Goal: Information Seeking & Learning: Find specific fact

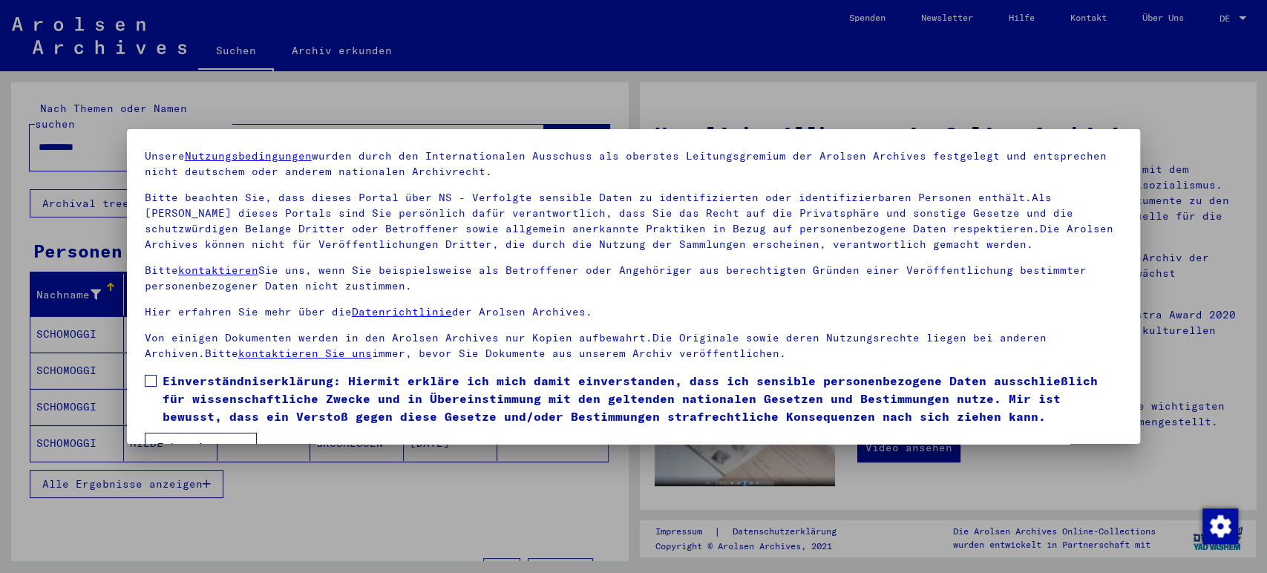
scroll to position [82, 0]
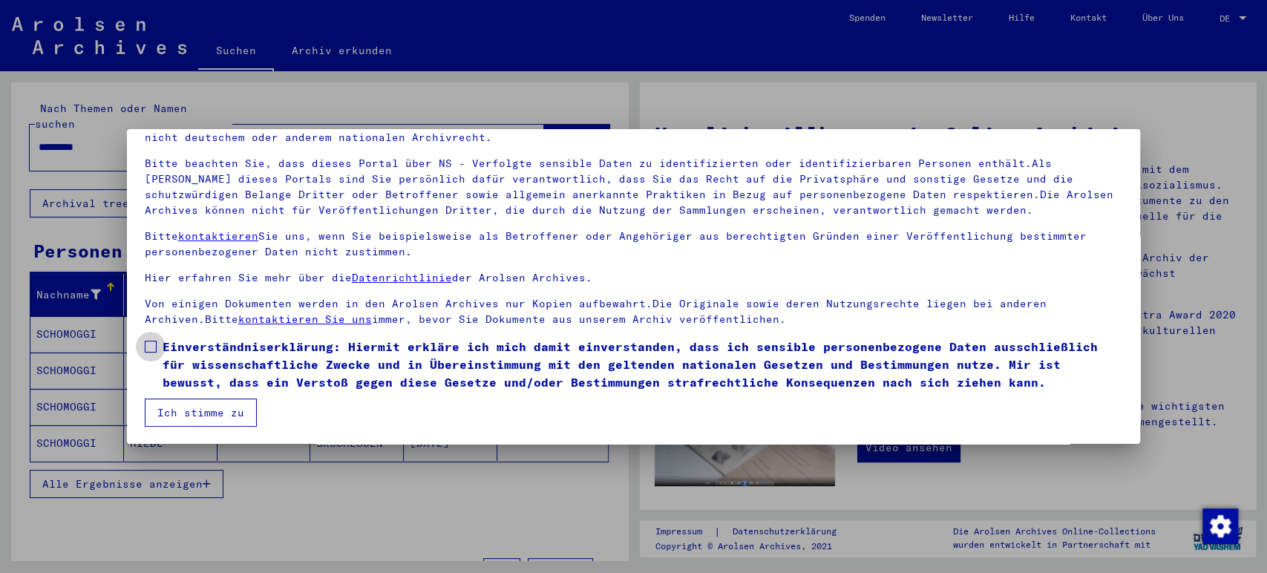
click at [151, 353] on label "Einverständniserklärung: Hiermit erkläre ich mich damit einverstanden, dass ich…" at bounding box center [634, 364] width 978 height 53
click at [189, 398] on button "Ich stimme zu" at bounding box center [201, 412] width 112 height 28
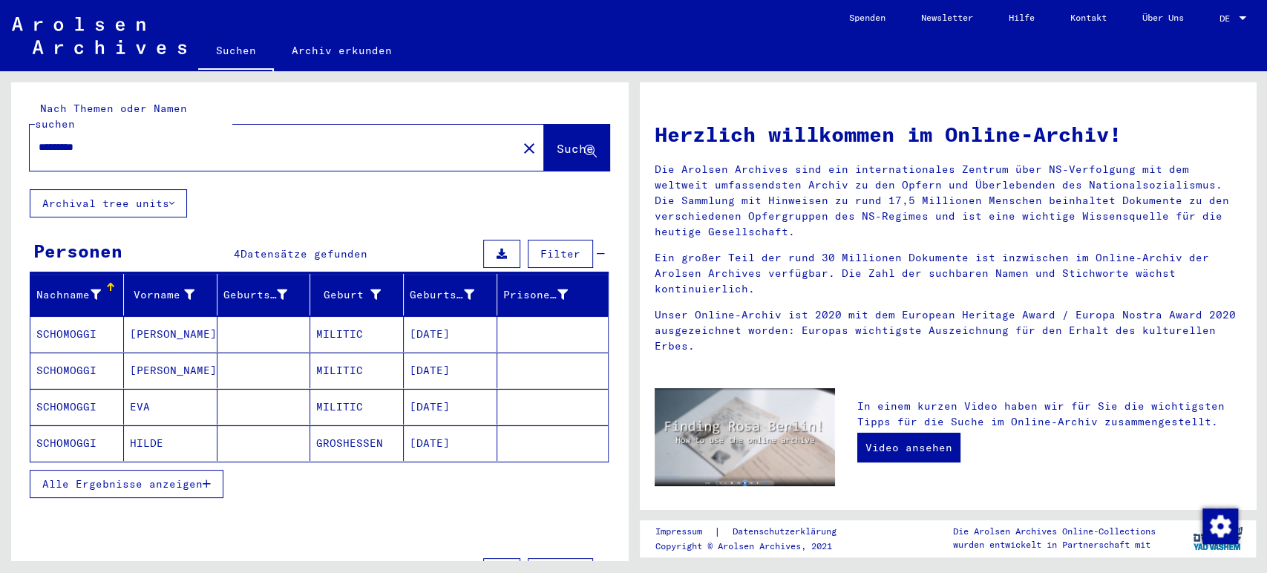
click at [257, 427] on mat-cell at bounding box center [263, 443] width 93 height 36
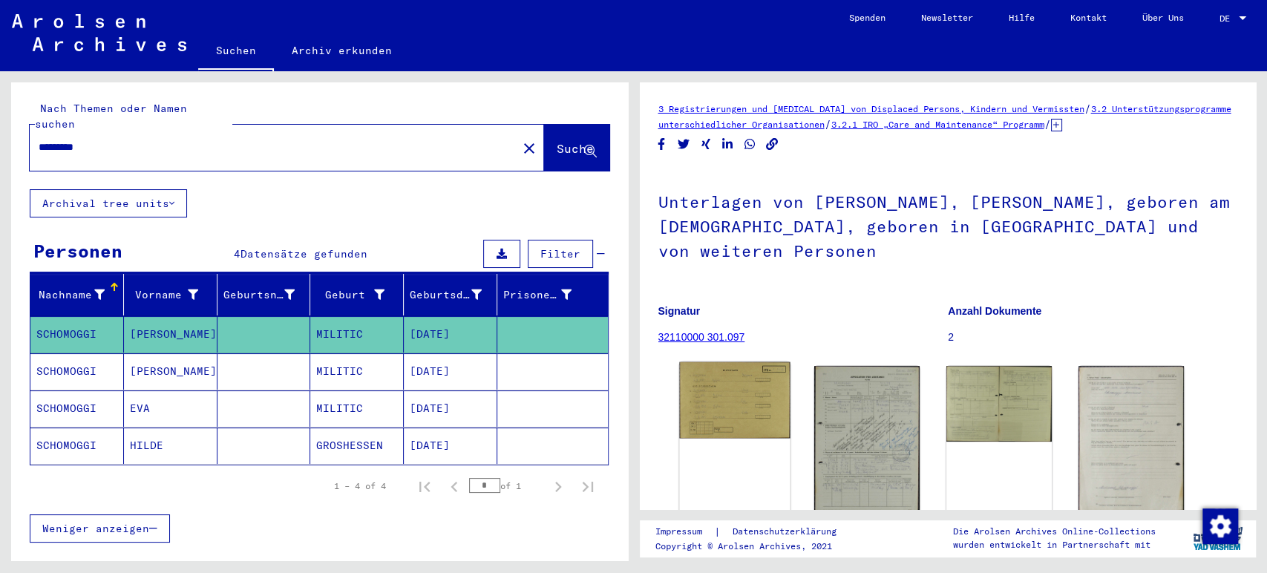
click at [720, 401] on img at bounding box center [734, 400] width 111 height 76
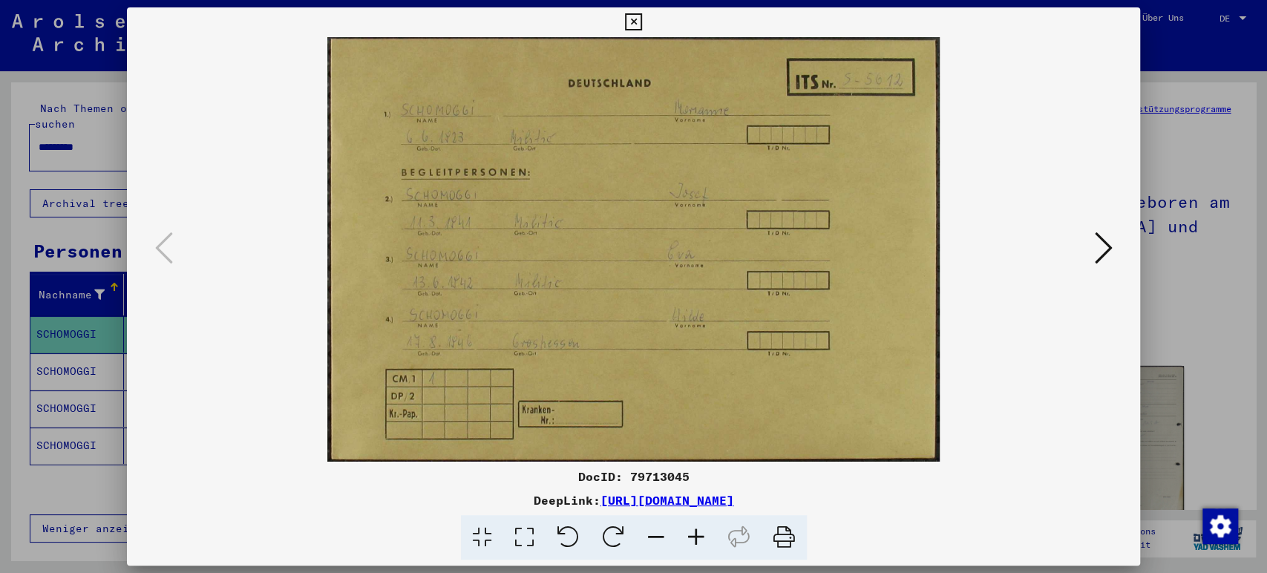
click at [637, 24] on icon at bounding box center [633, 22] width 17 height 18
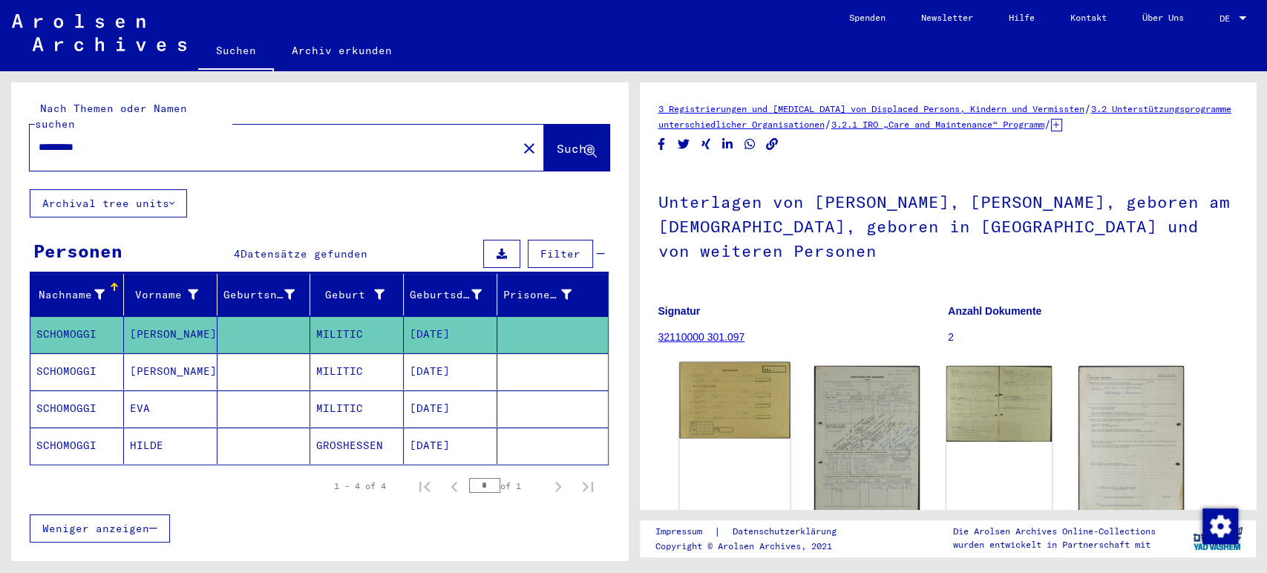
click at [684, 389] on img at bounding box center [734, 400] width 111 height 76
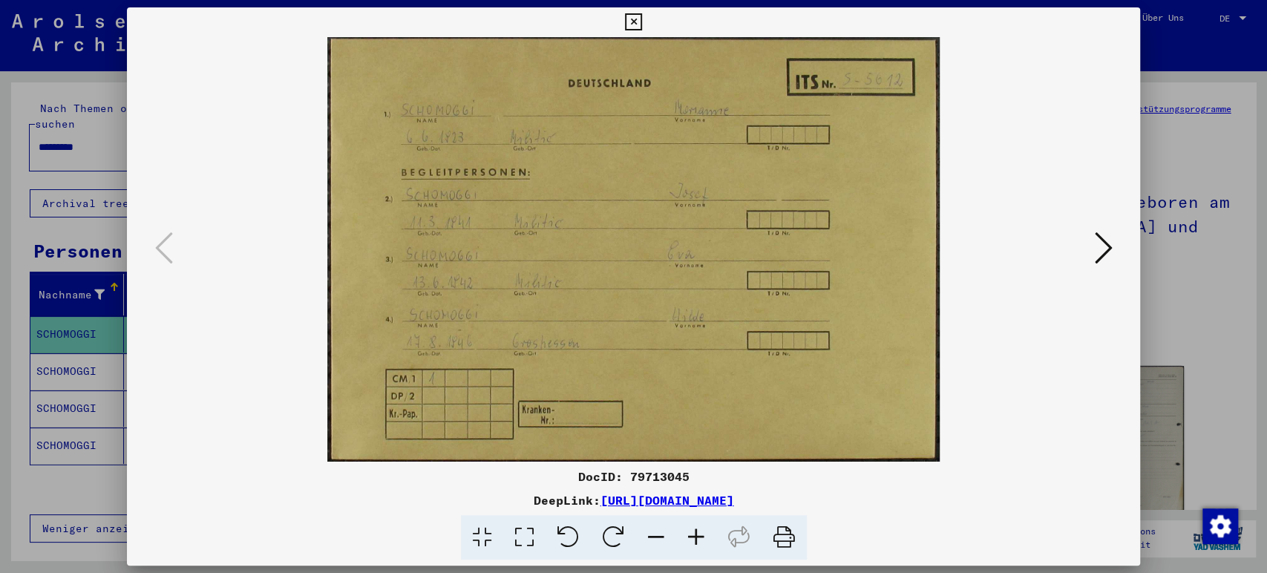
click at [1098, 239] on icon at bounding box center [1103, 248] width 18 height 36
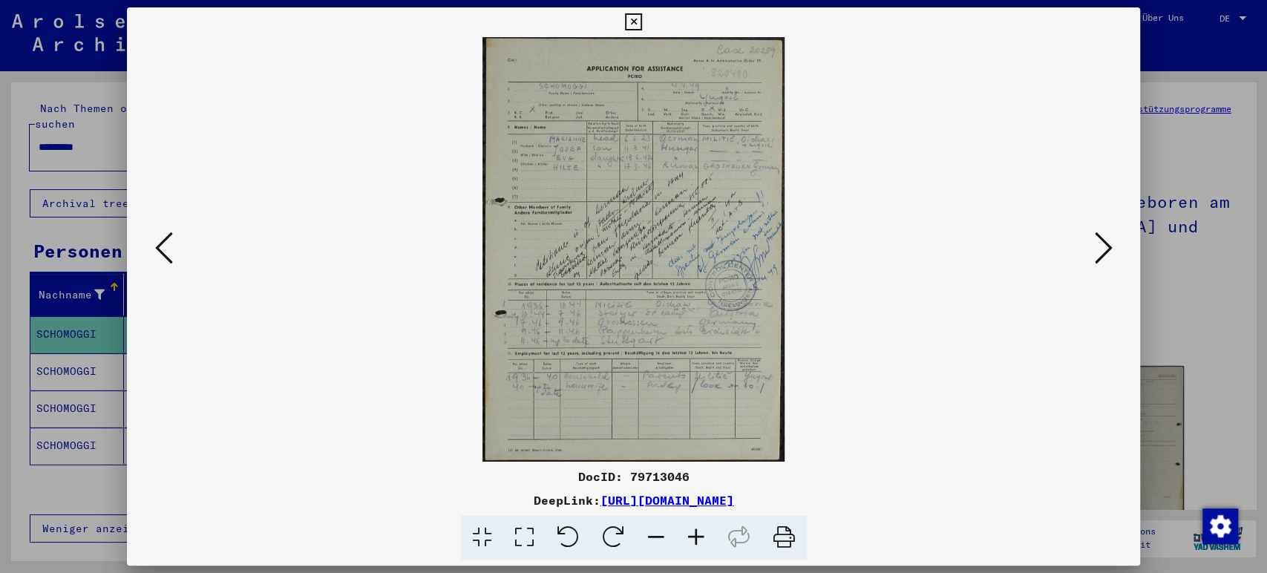
click at [151, 252] on button at bounding box center [164, 249] width 27 height 42
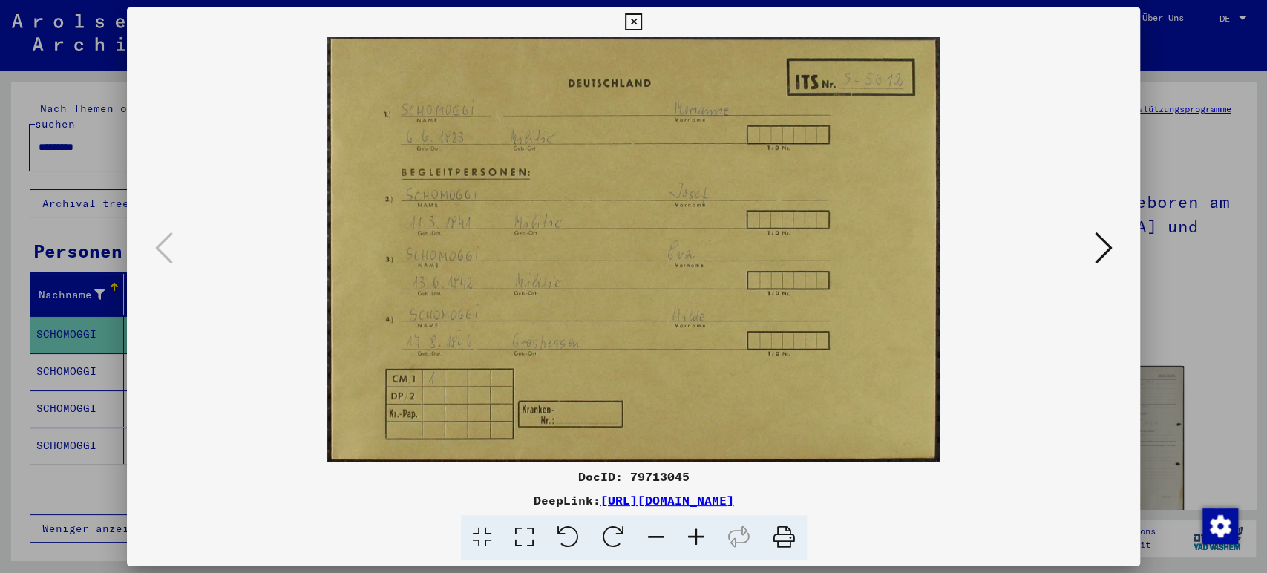
click at [1110, 243] on icon at bounding box center [1103, 248] width 18 height 36
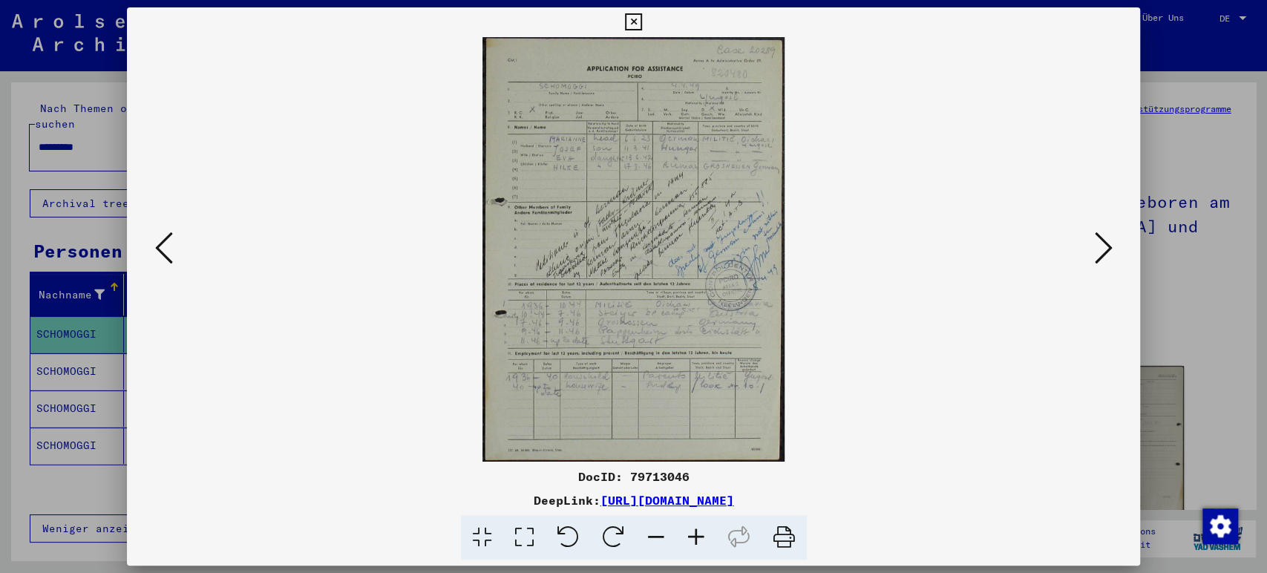
click at [1110, 243] on icon at bounding box center [1103, 248] width 18 height 36
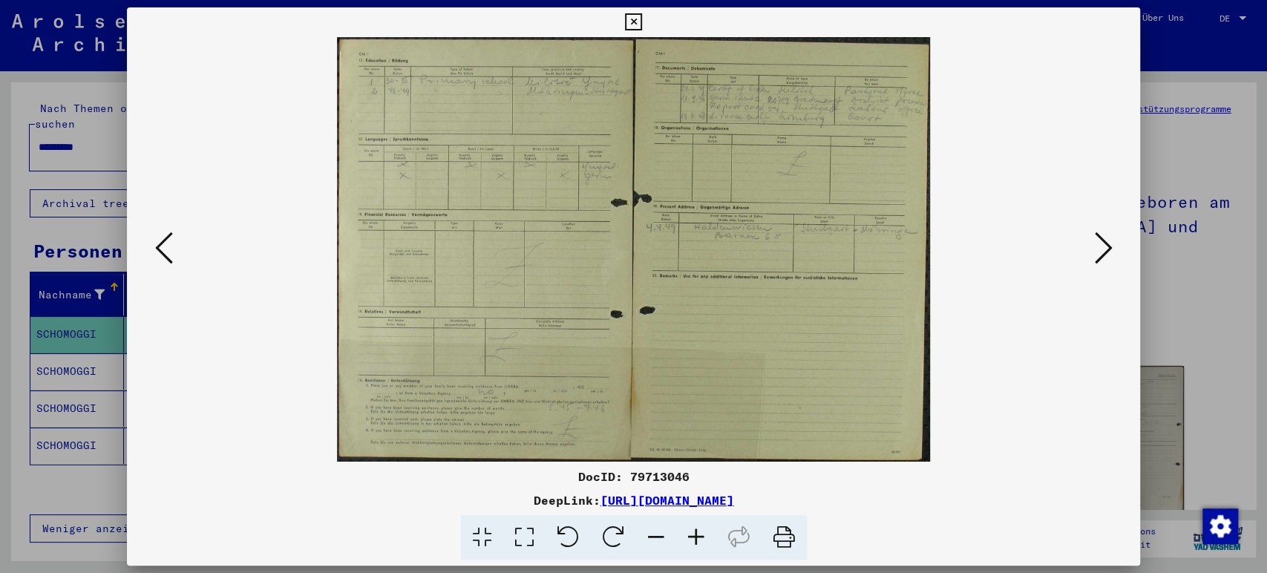
click at [163, 244] on icon at bounding box center [164, 248] width 18 height 36
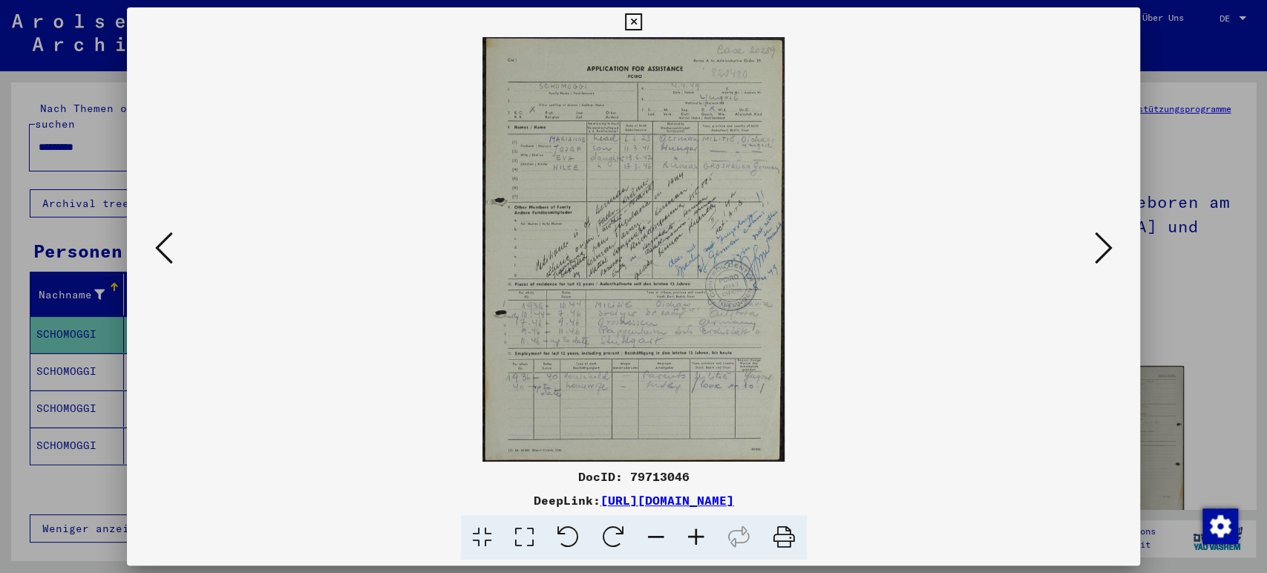
click at [161, 259] on icon at bounding box center [164, 248] width 18 height 36
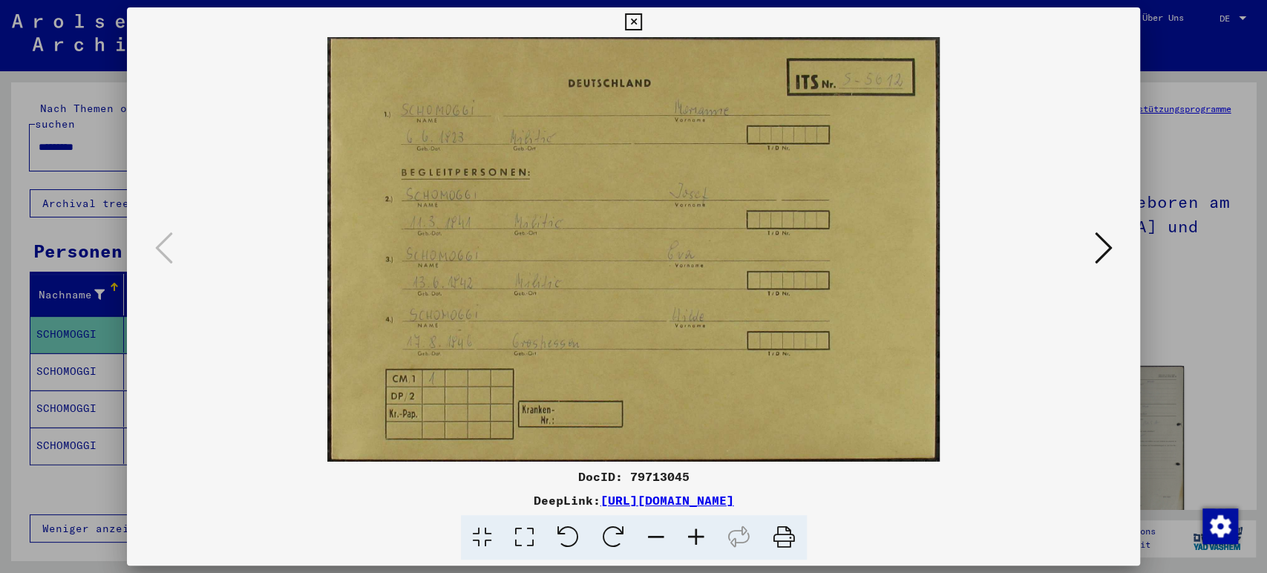
drag, startPoint x: 917, startPoint y: 490, endPoint x: 447, endPoint y: 504, distance: 469.9
click at [447, 504] on div "DocID: 79713045 DeepLink: [URL][DOMAIN_NAME]" at bounding box center [634, 513] width 1014 height 93
copy link "[URL][DOMAIN_NAME]"
click at [635, 26] on icon at bounding box center [633, 22] width 17 height 18
